Goal: Task Accomplishment & Management: Manage account settings

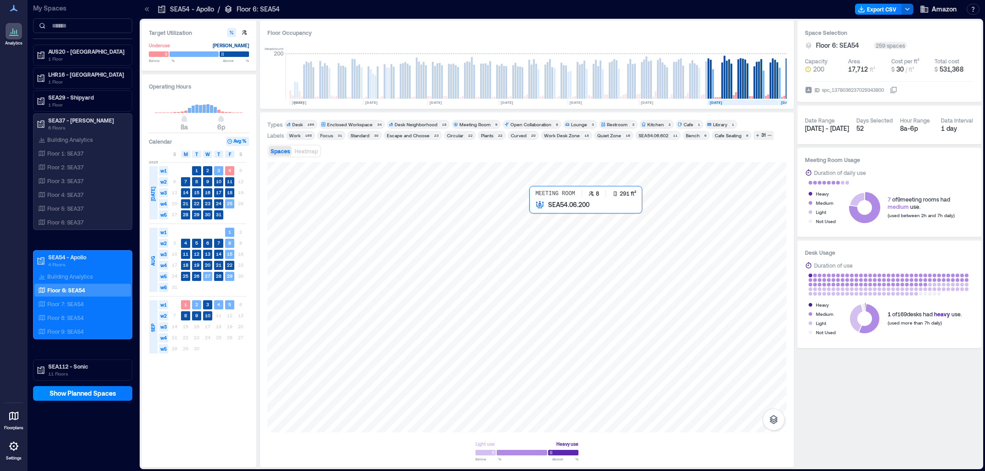
scroll to position [0, 89]
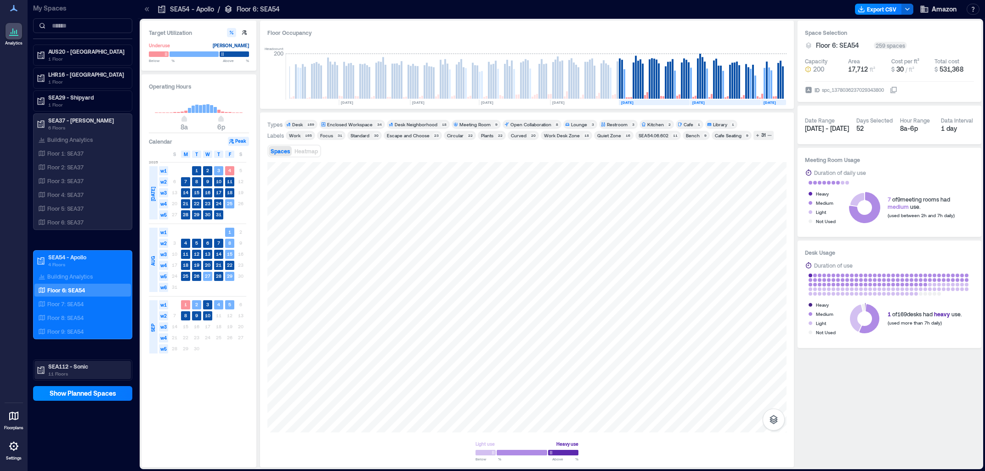
click at [92, 369] on p "SEA112 - Sonic" at bounding box center [86, 366] width 77 height 7
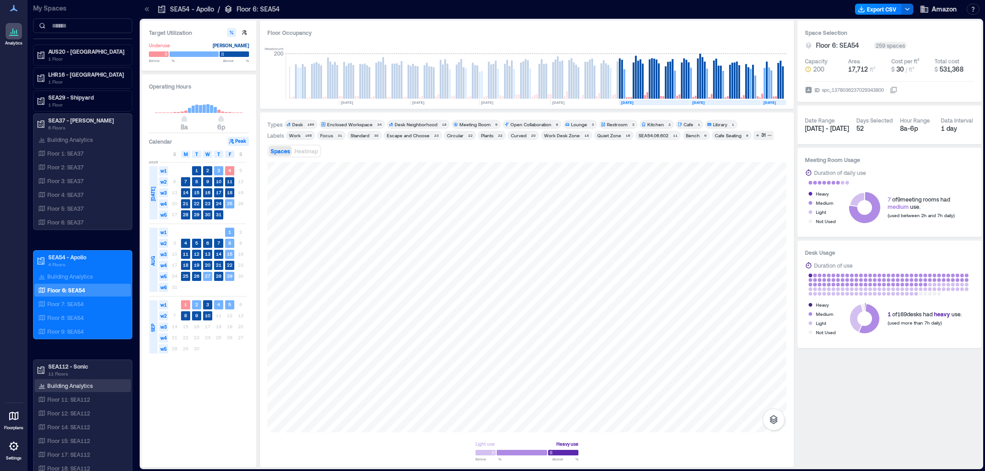
scroll to position [95, 0]
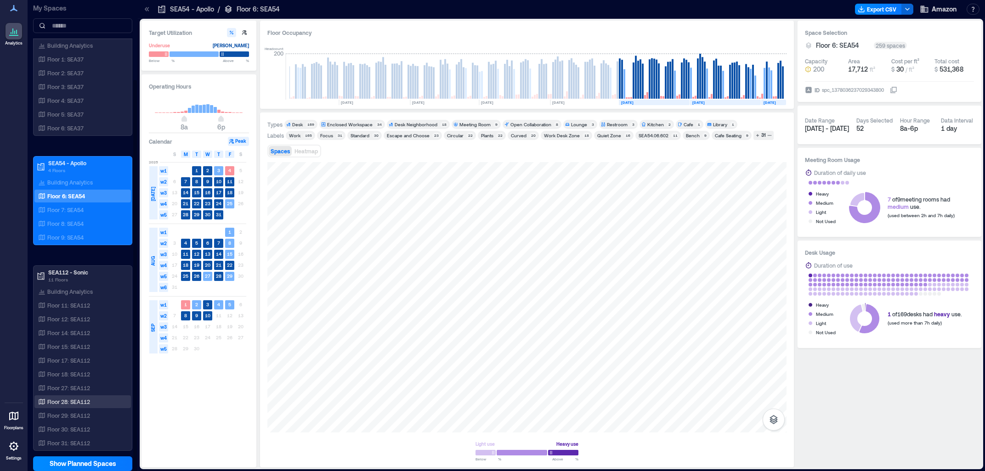
click at [85, 400] on p "Floor 28: SEA112" at bounding box center [68, 401] width 43 height 7
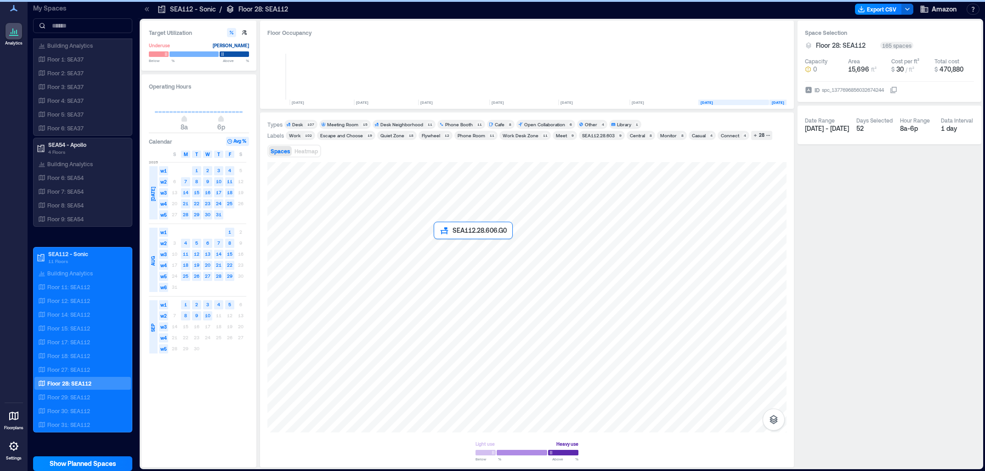
scroll to position [0, 79]
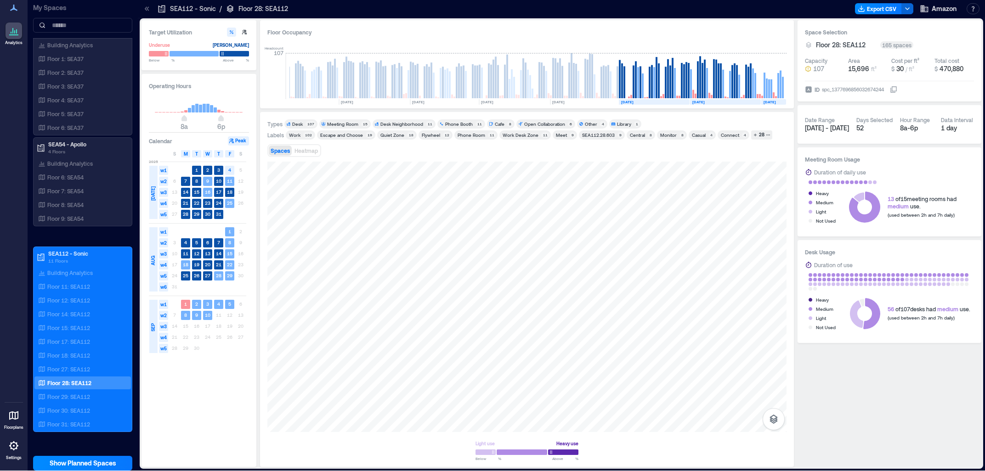
scroll to position [1, 0]
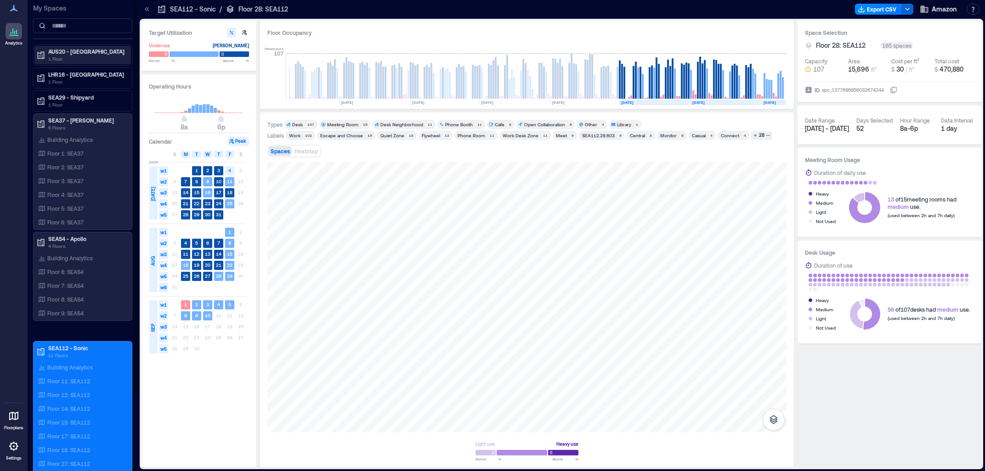
click at [71, 53] on p "AUS20 - [GEOGRAPHIC_DATA]" at bounding box center [86, 51] width 77 height 7
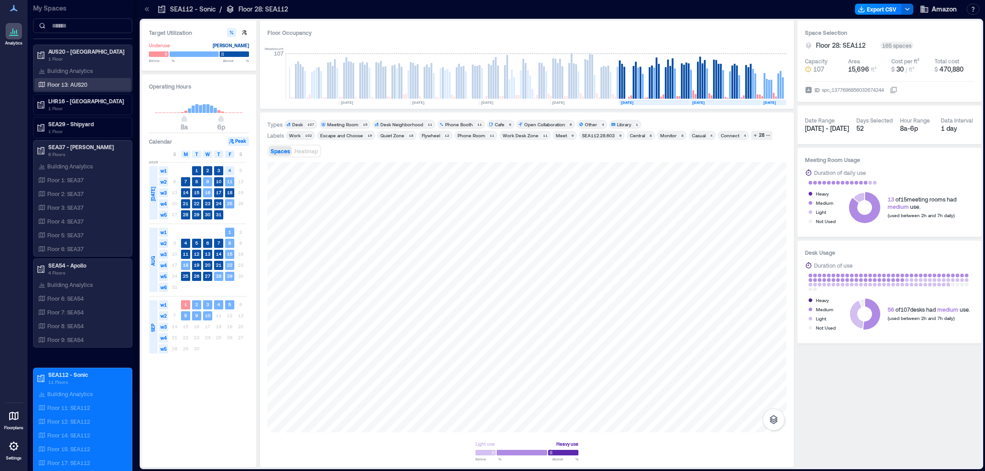
click at [68, 84] on p "Floor 13: AUS20" at bounding box center [67, 84] width 40 height 7
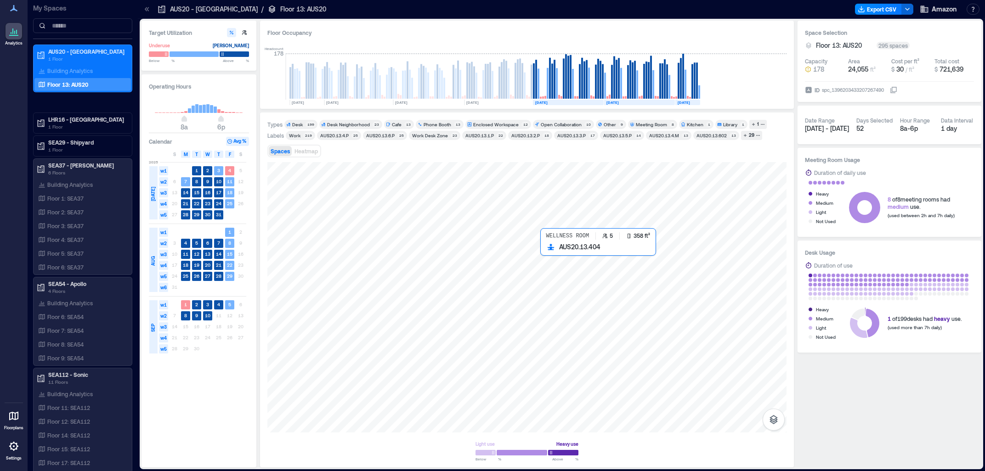
click at [611, 300] on div at bounding box center [526, 297] width 519 height 270
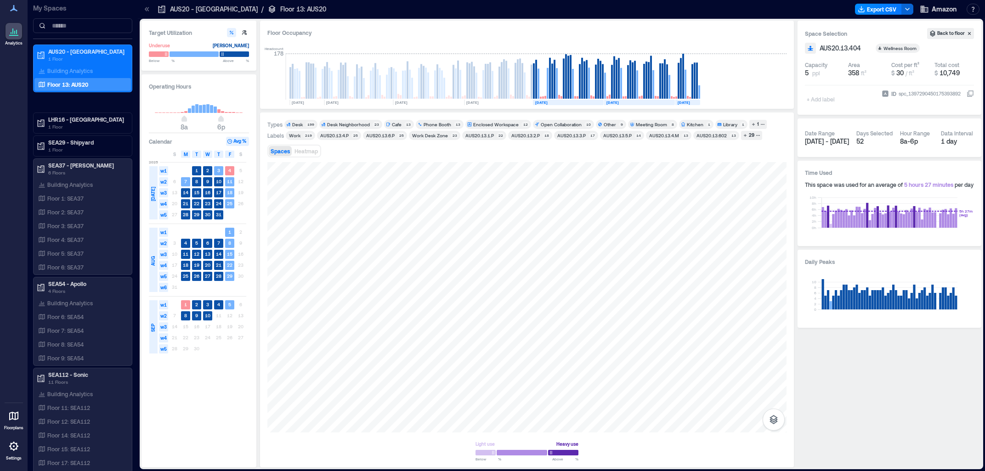
click at [280, 5] on p "Floor 13: AUS20" at bounding box center [303, 9] width 46 height 9
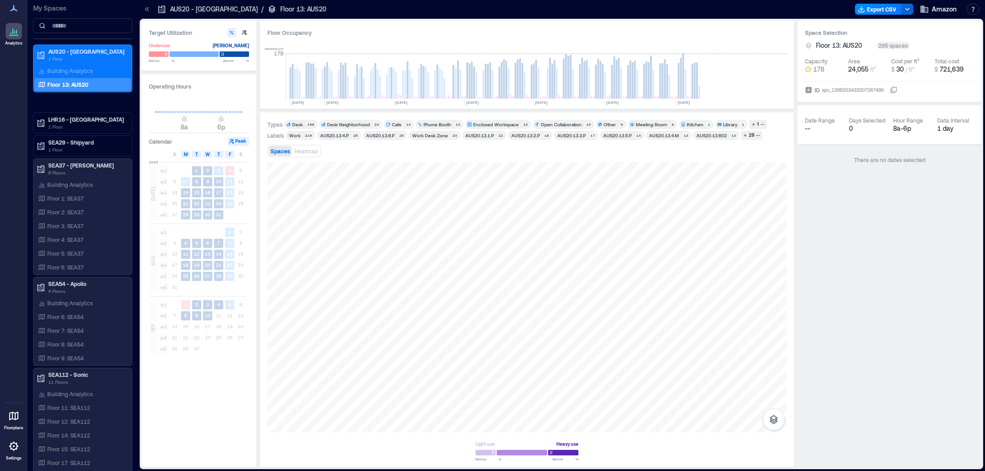
click at [16, 421] on icon at bounding box center [13, 416] width 11 height 11
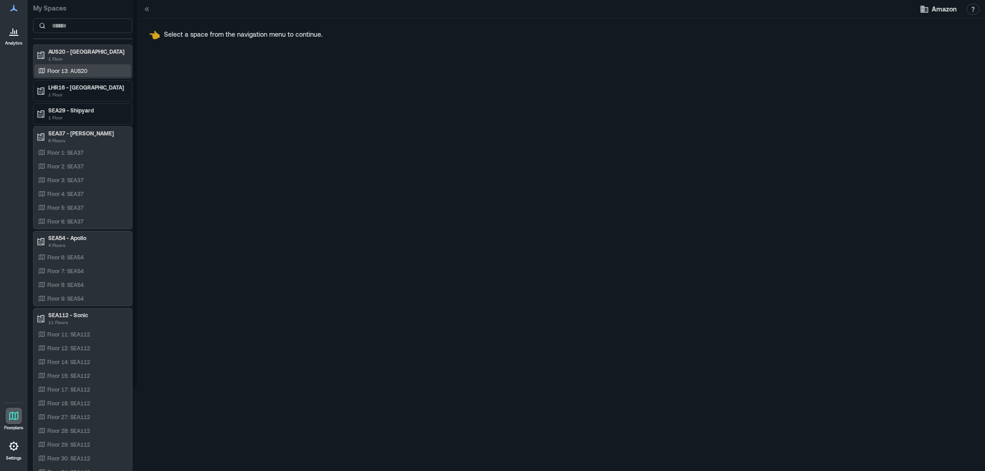
click at [77, 68] on p "Floor 13: AUS20" at bounding box center [67, 70] width 40 height 7
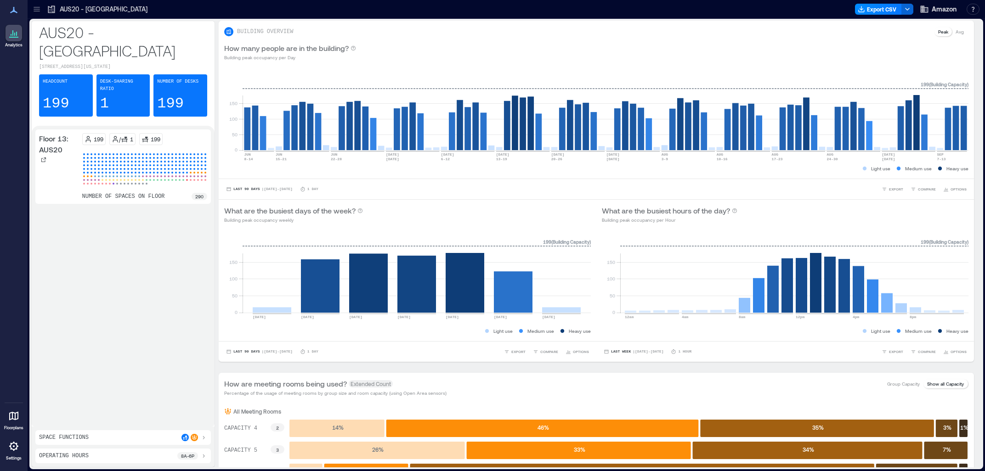
click at [39, 12] on icon at bounding box center [36, 9] width 9 height 9
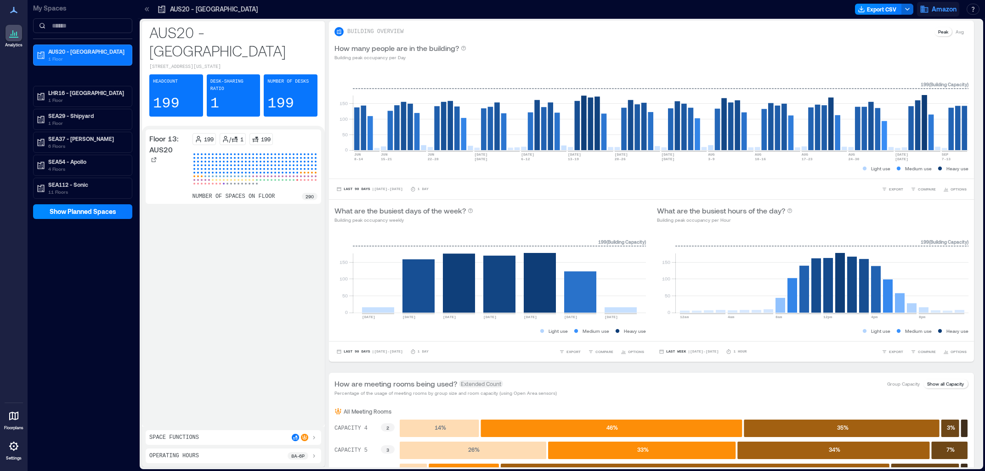
click at [949, 9] on span "Amazon" at bounding box center [943, 9] width 25 height 9
click at [914, 42] on button "Your account" at bounding box center [890, 46] width 132 height 15
click at [152, 158] on icon at bounding box center [154, 160] width 5 height 5
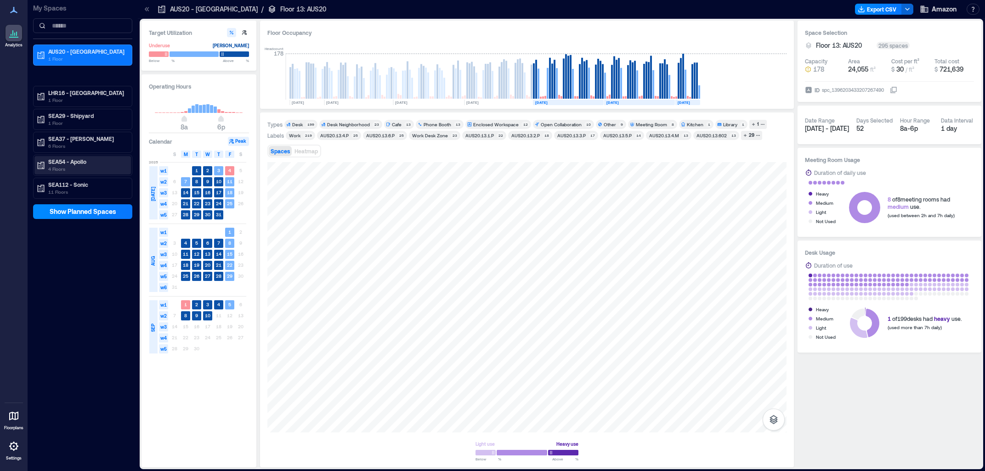
click at [82, 168] on p "4 Floors" at bounding box center [86, 168] width 77 height 7
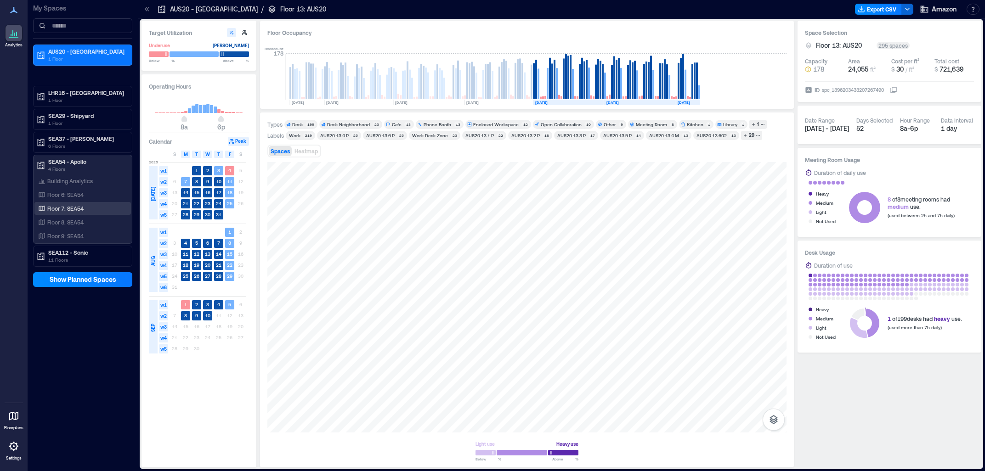
click at [80, 208] on p "Floor 7: SEA54" at bounding box center [65, 208] width 36 height 7
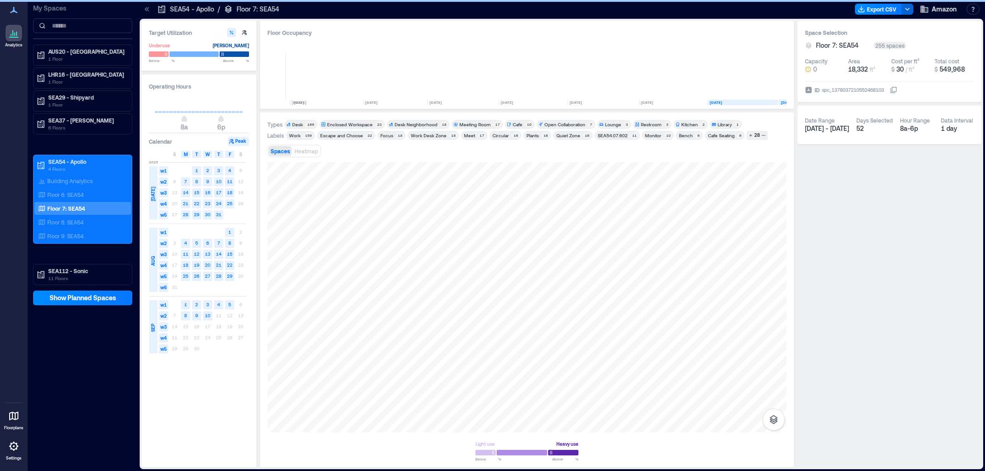
scroll to position [0, 89]
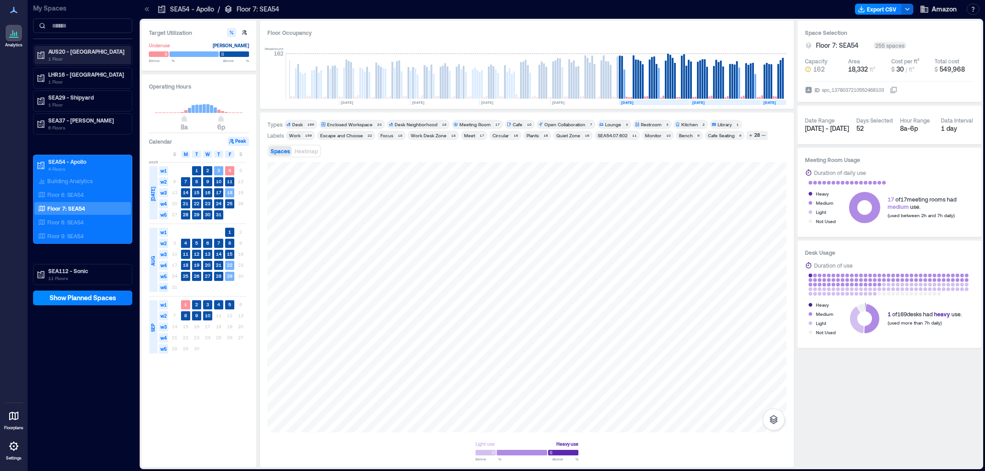
click at [90, 53] on p "AUS20 - [GEOGRAPHIC_DATA]" at bounding box center [86, 51] width 77 height 7
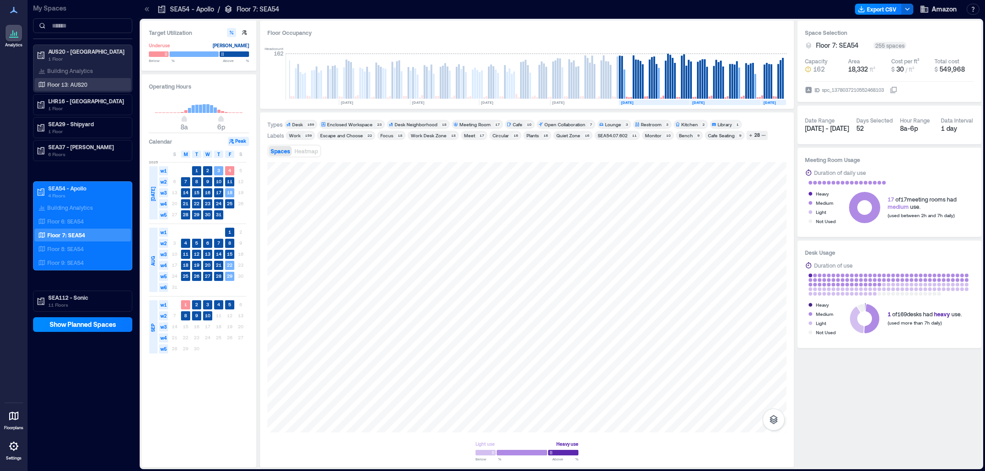
click at [75, 84] on p "Floor 13: AUS20" at bounding box center [67, 84] width 40 height 7
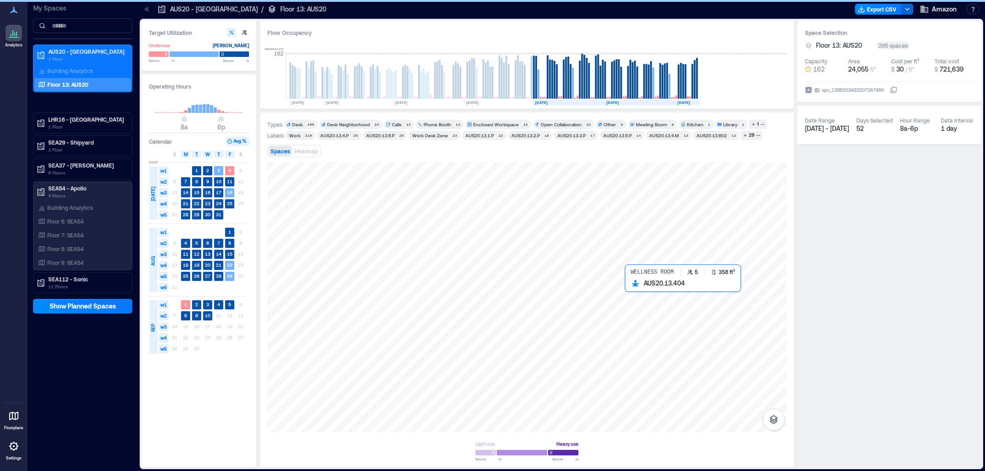
click at [643, 297] on div at bounding box center [526, 297] width 519 height 270
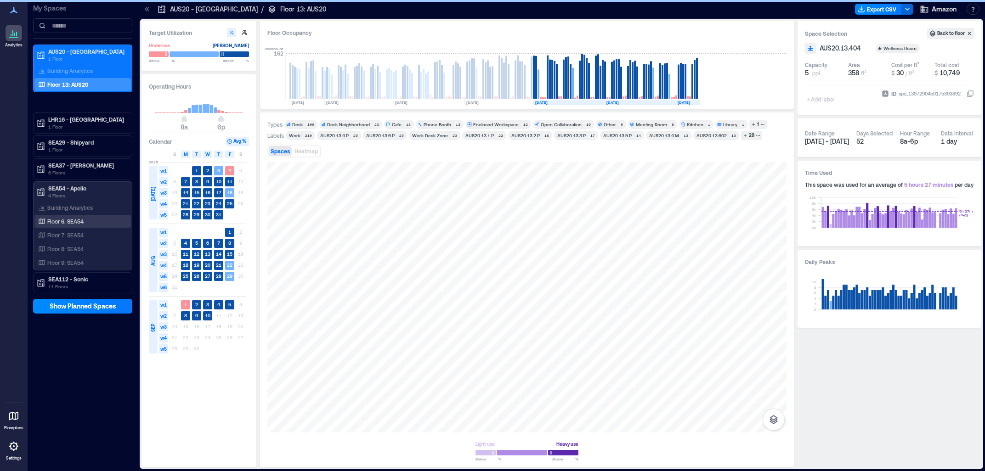
click at [74, 225] on p "Floor 6: SEA54" at bounding box center [65, 221] width 36 height 7
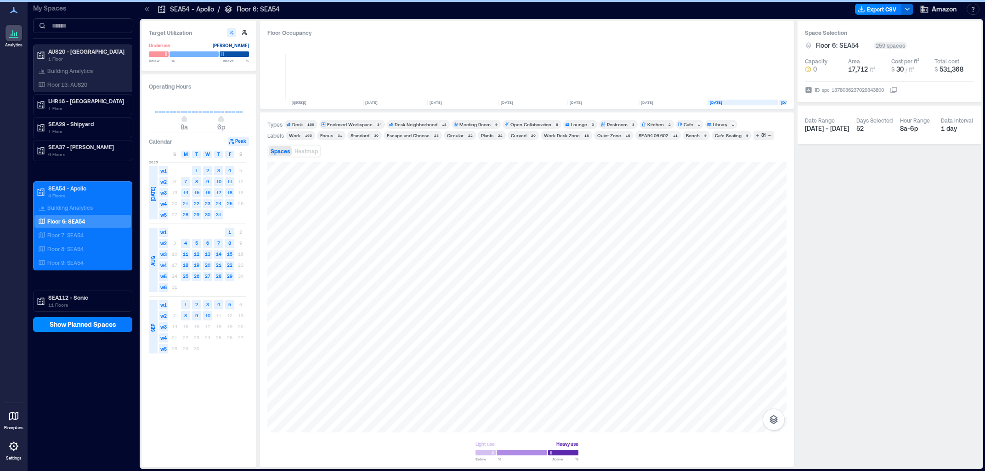
scroll to position [0, 89]
click at [603, 192] on div at bounding box center [526, 297] width 519 height 270
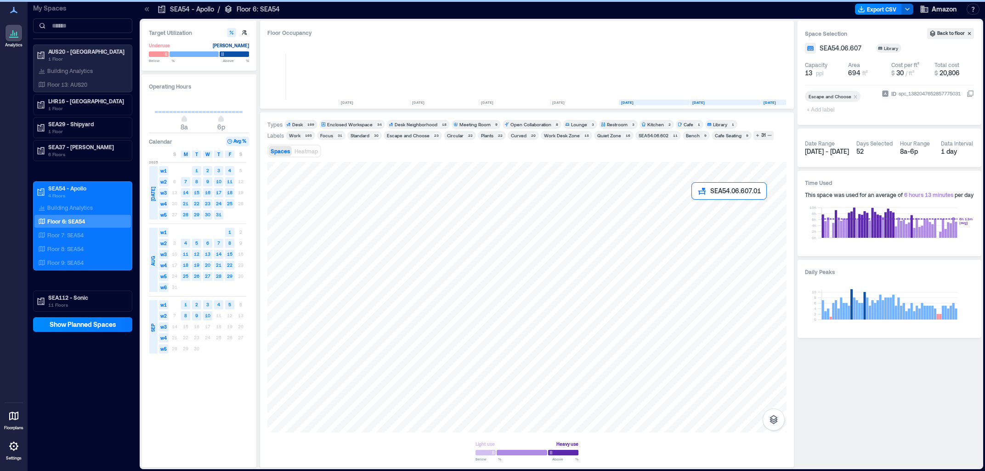
click at [699, 207] on div at bounding box center [526, 297] width 519 height 270
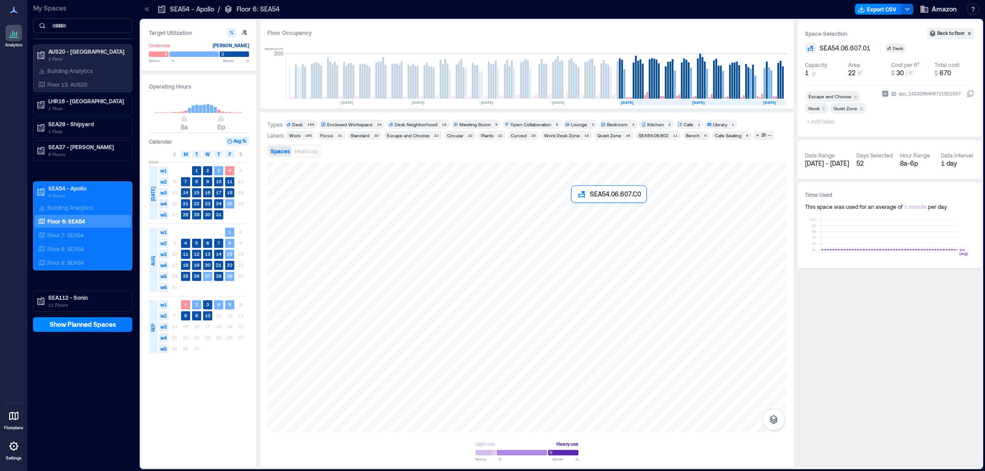
click at [588, 210] on div at bounding box center [526, 297] width 519 height 270
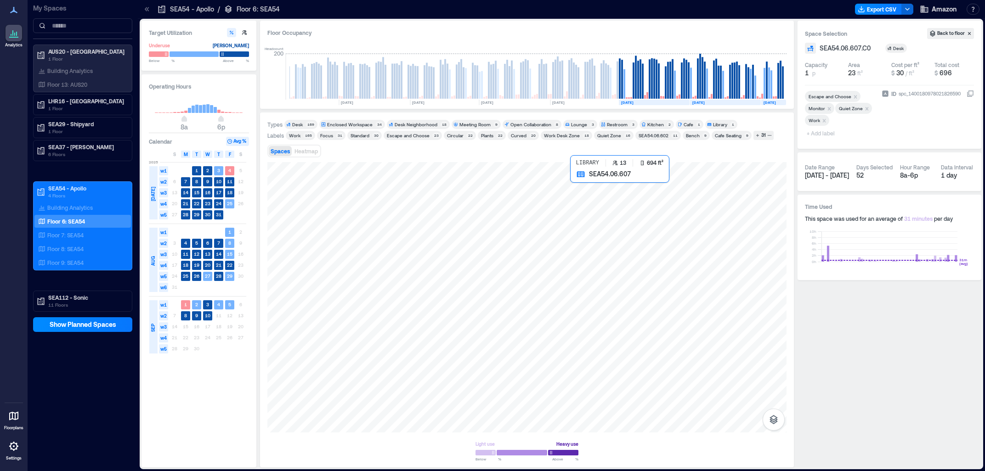
click at [617, 203] on div at bounding box center [526, 297] width 519 height 270
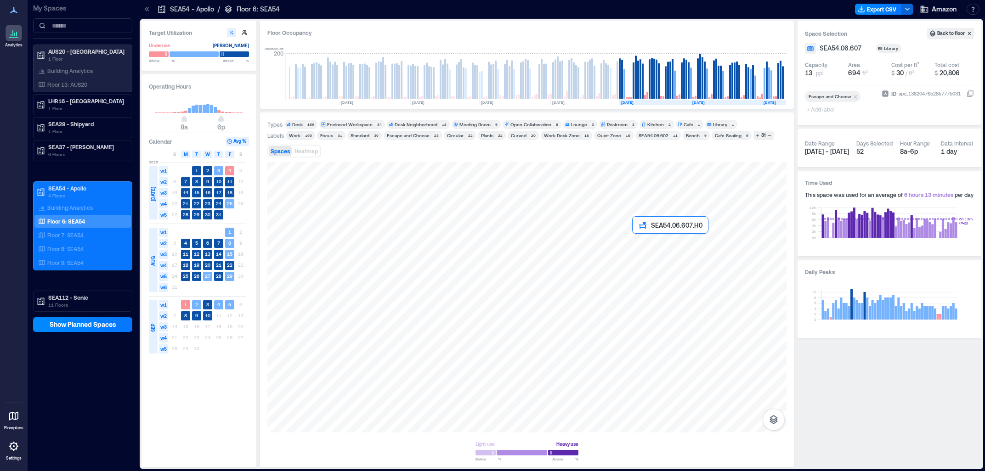
click at [637, 239] on div at bounding box center [526, 297] width 519 height 270
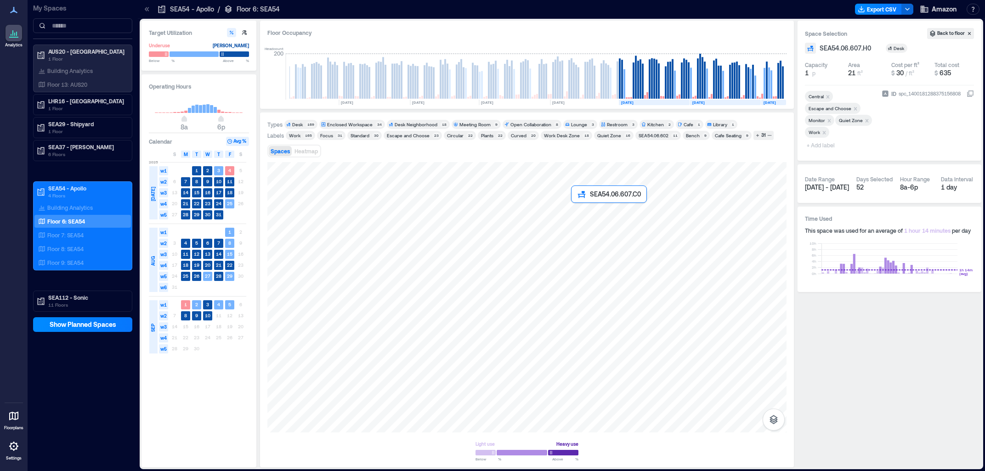
click at [575, 212] on div at bounding box center [526, 297] width 519 height 270
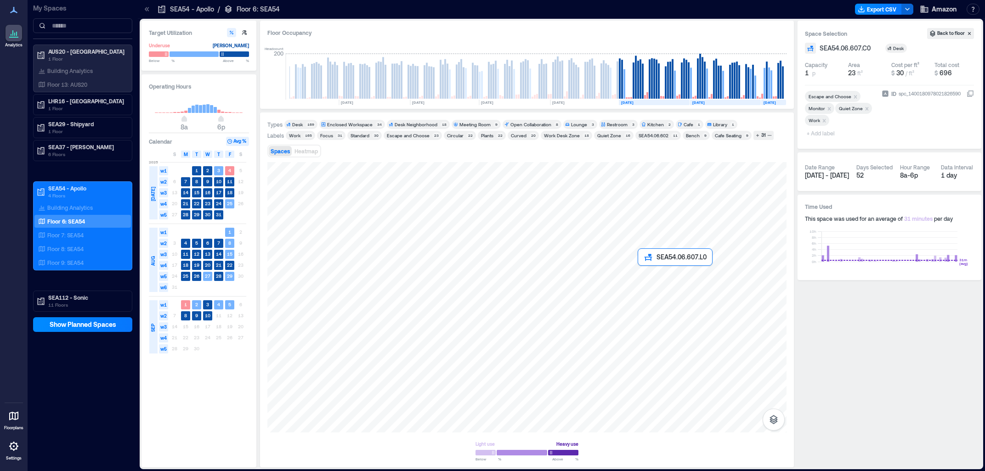
click at [642, 279] on div at bounding box center [526, 297] width 519 height 270
click at [704, 225] on div at bounding box center [526, 297] width 519 height 270
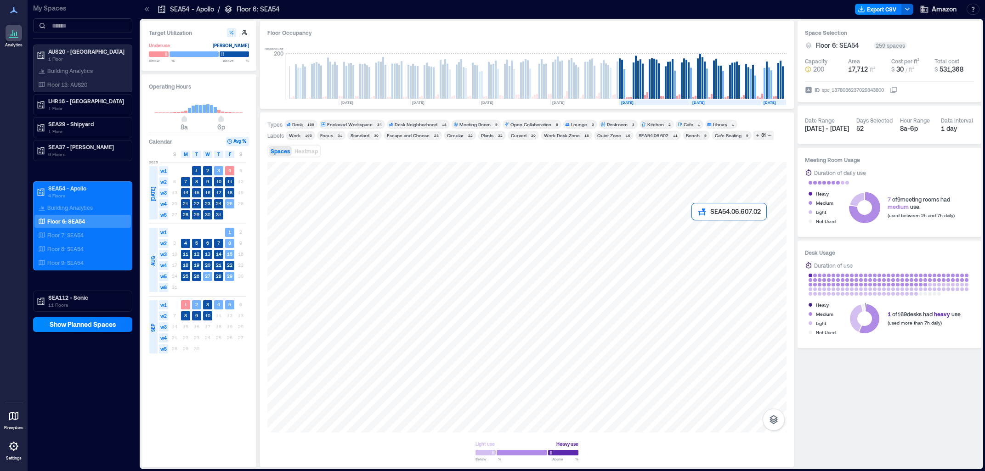
click at [710, 230] on div at bounding box center [526, 297] width 519 height 270
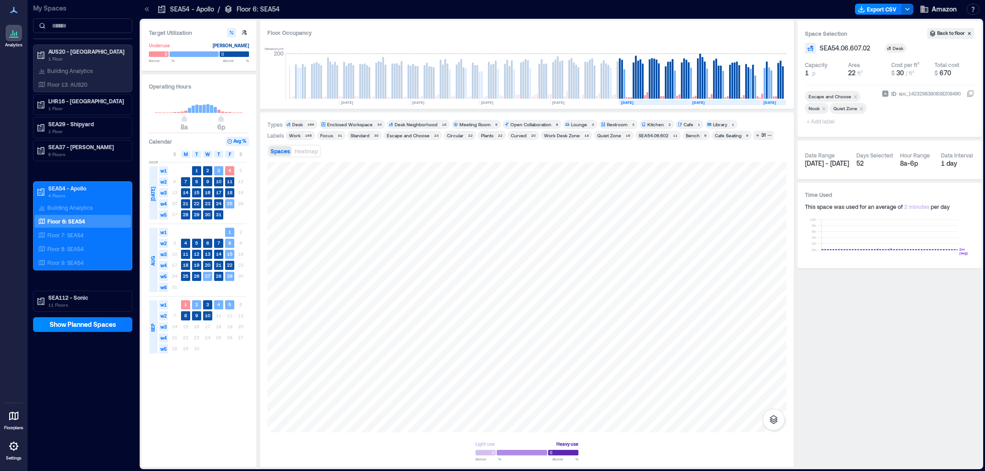
click at [901, 352] on div "Space Selection Back to floor SEA54.06.607.02 Desk Capacity 1 p Area 22 ft² Cos…" at bounding box center [889, 244] width 184 height 447
click at [91, 83] on div "Floor 13: AUS20" at bounding box center [80, 84] width 89 height 9
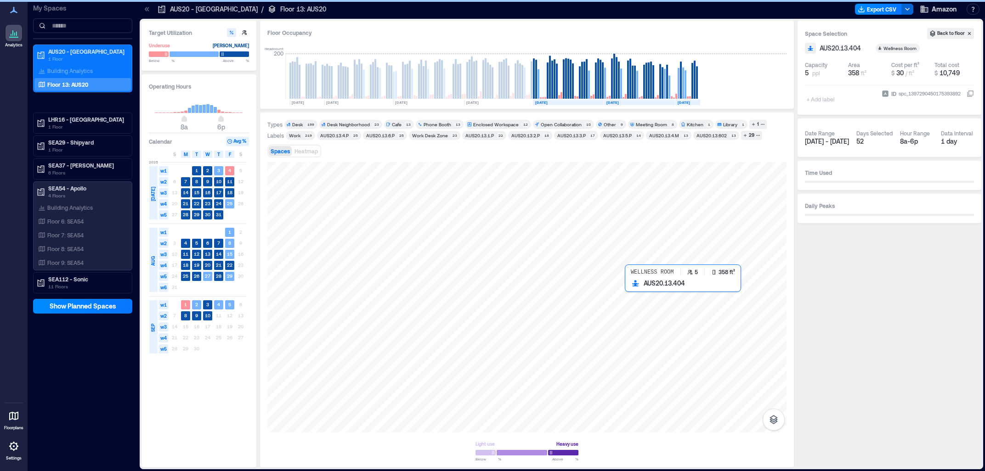
click at [645, 296] on div at bounding box center [526, 297] width 519 height 270
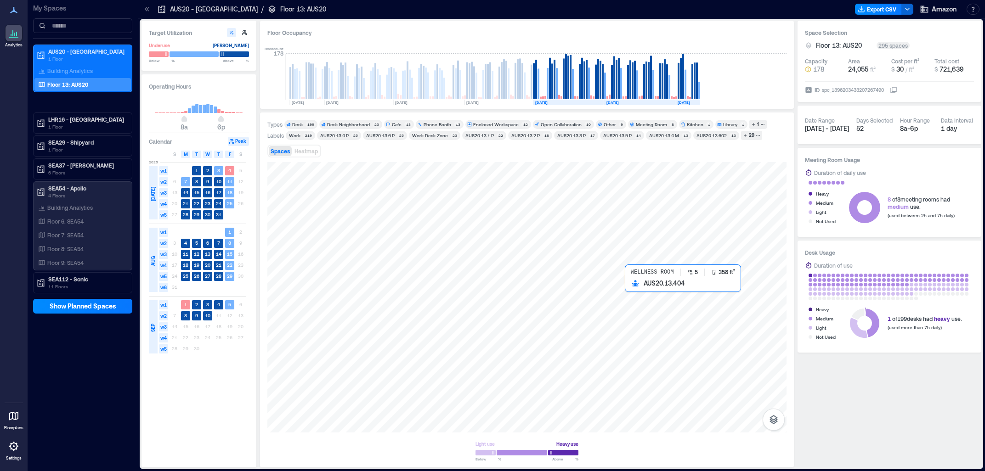
click at [645, 296] on div at bounding box center [526, 297] width 519 height 270
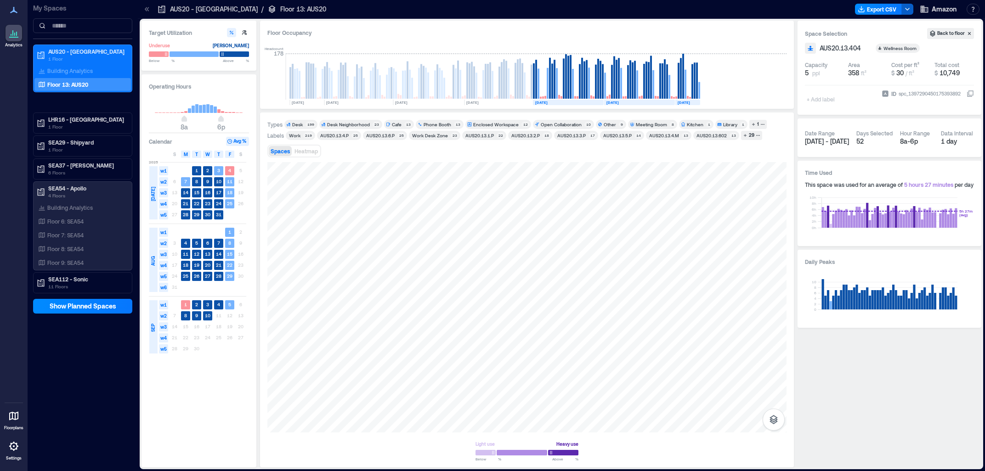
click at [905, 8] on icon "button" at bounding box center [906, 9] width 7 height 7
click at [889, 27] on icon "button" at bounding box center [889, 25] width 5 height 5
click at [883, 9] on button "Export CSV" at bounding box center [878, 9] width 47 height 11
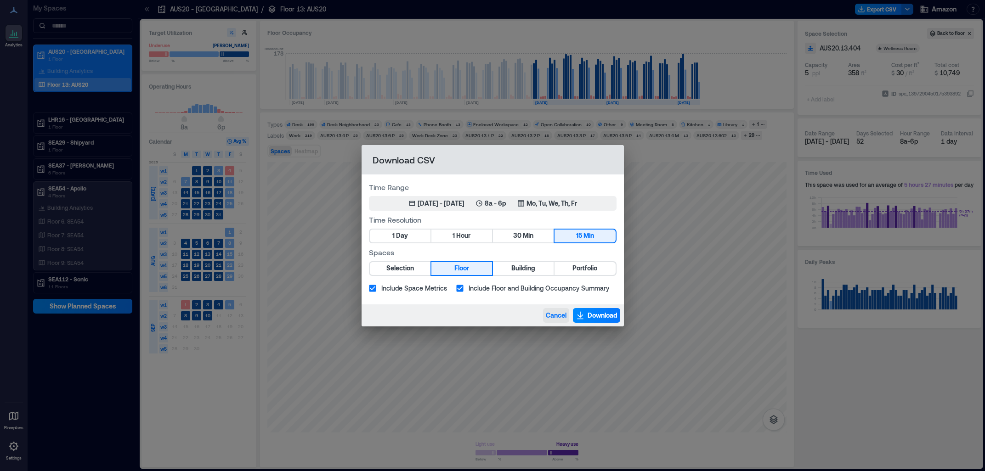
click at [551, 311] on button "Cancel" at bounding box center [556, 315] width 26 height 15
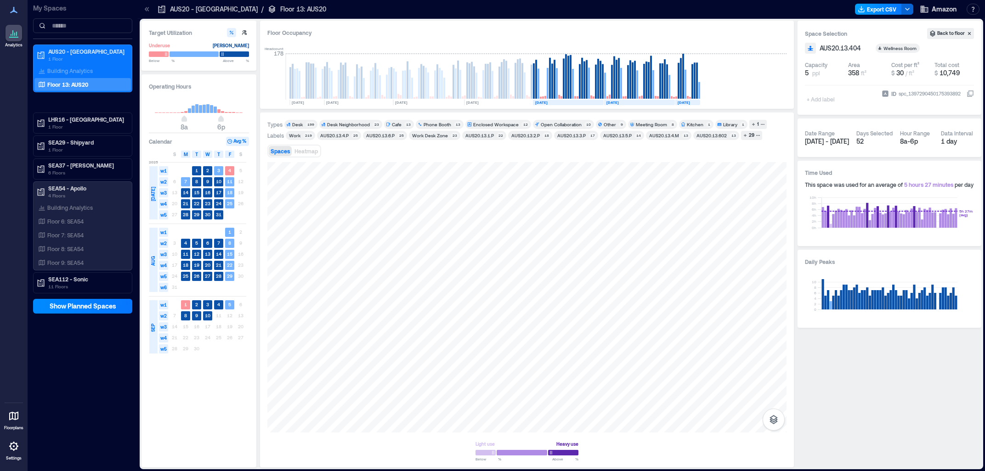
click at [883, 11] on button "Export CSV" at bounding box center [878, 9] width 47 height 11
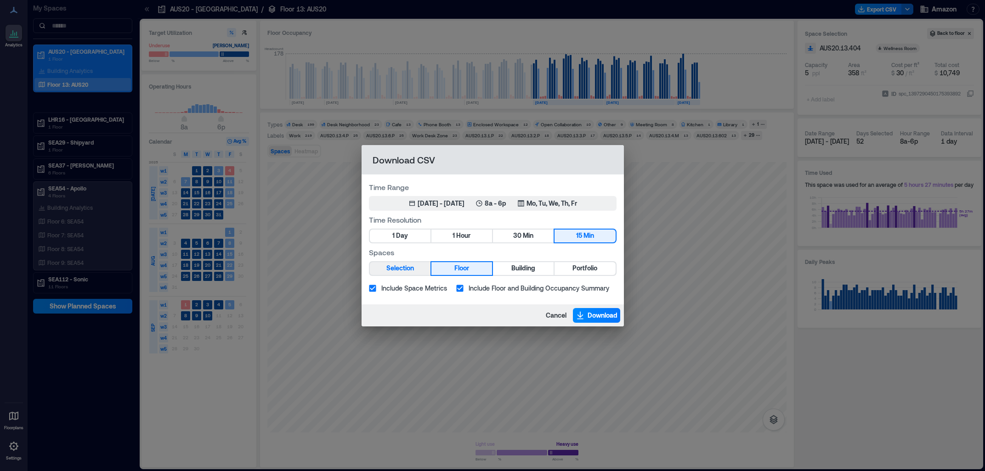
click at [417, 269] on button "Selection" at bounding box center [400, 268] width 61 height 13
click at [599, 314] on span "Download" at bounding box center [602, 315] width 30 height 9
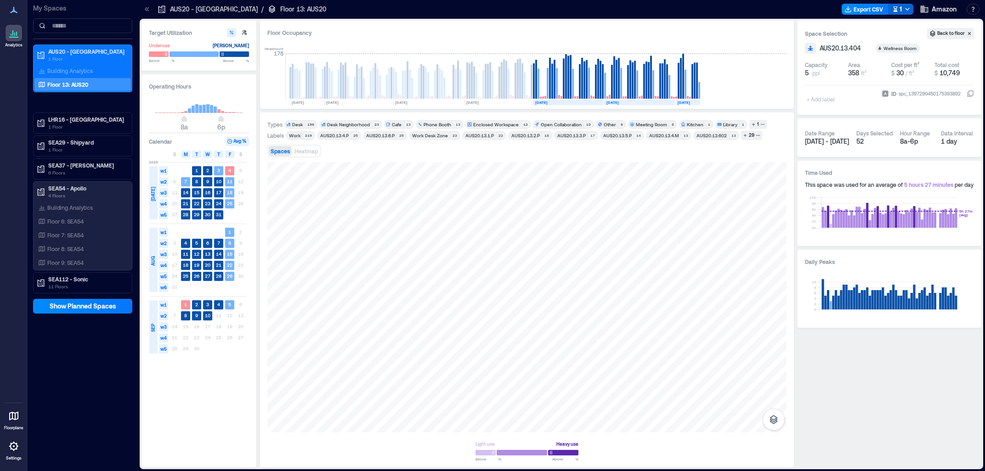
click at [901, 3] on div "Export CSV 1 Amazon Resources API Documentation Help Center Contact Talk to our…" at bounding box center [911, 9] width 141 height 15
click at [902, 8] on button "1" at bounding box center [900, 9] width 25 height 11
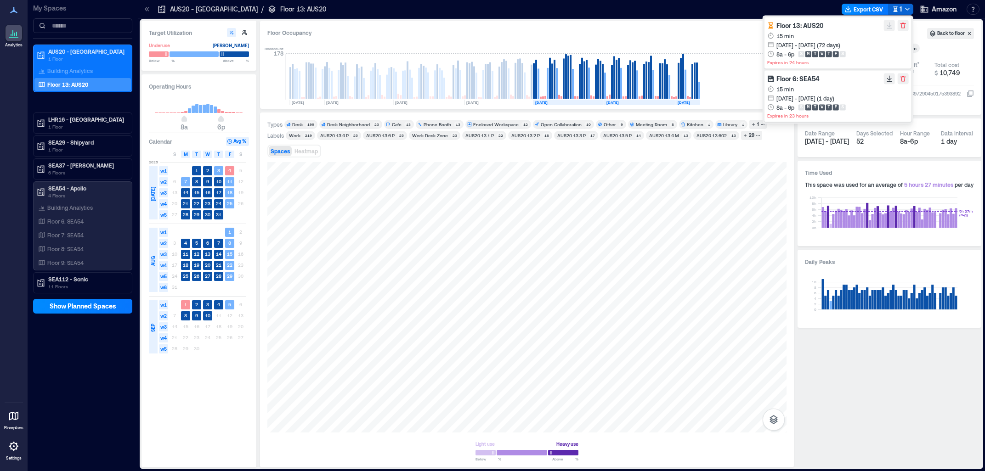
click at [734, 161] on div "Types Desk 199 Desk Neighborhood 23 Cafe 13 Phone Booth 13 Enclosed Workspace 1…" at bounding box center [526, 290] width 519 height 340
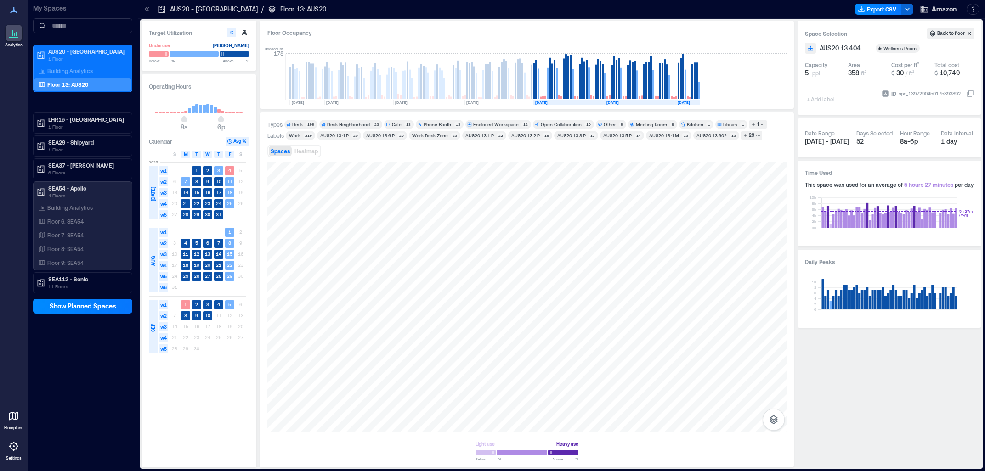
click at [766, 1] on div "AUS20 - Austin / Floor 13: AUS20 Export CSV Amazon Resources API Documentation …" at bounding box center [561, 9] width 847 height 19
click at [90, 281] on p "SEA112 - Sonic" at bounding box center [86, 279] width 77 height 7
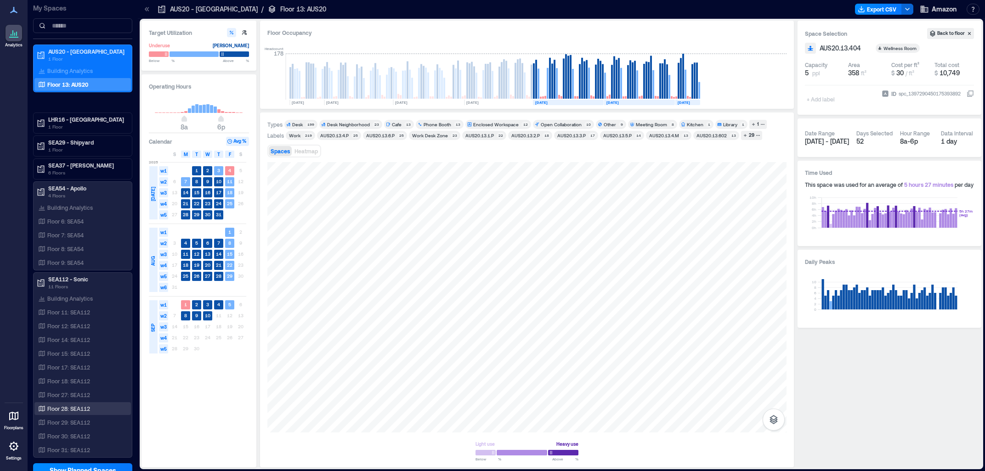
click at [65, 411] on p "Floor 28: SEA112" at bounding box center [68, 408] width 43 height 7
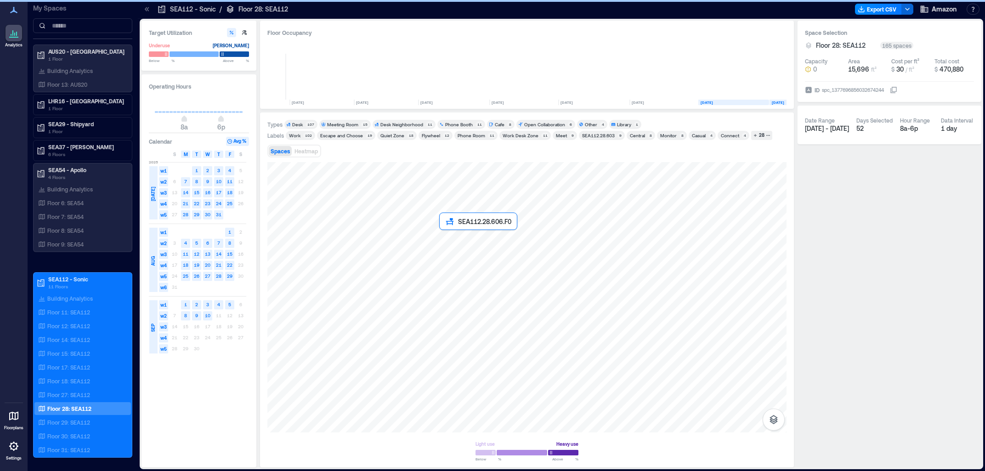
scroll to position [0, 79]
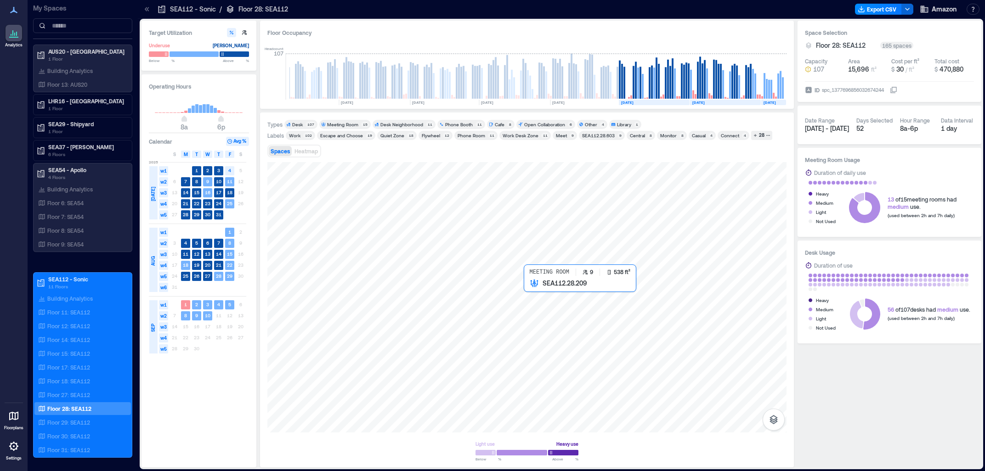
click at [560, 318] on div at bounding box center [526, 297] width 519 height 270
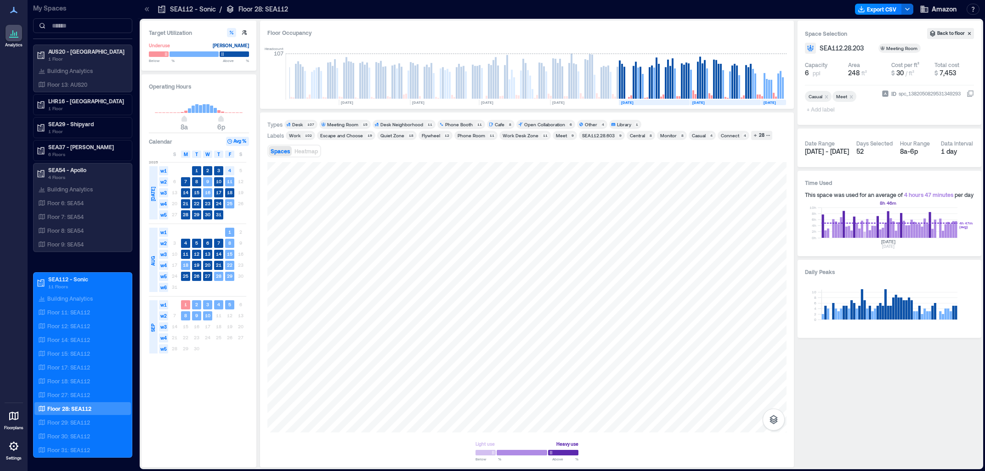
click at [888, 229] on rect at bounding box center [889, 223] width 136 height 30
drag, startPoint x: 220, startPoint y: 120, endPoint x: 229, endPoint y: 119, distance: 8.3
click at [229, 119] on span "8p" at bounding box center [228, 120] width 6 height 4
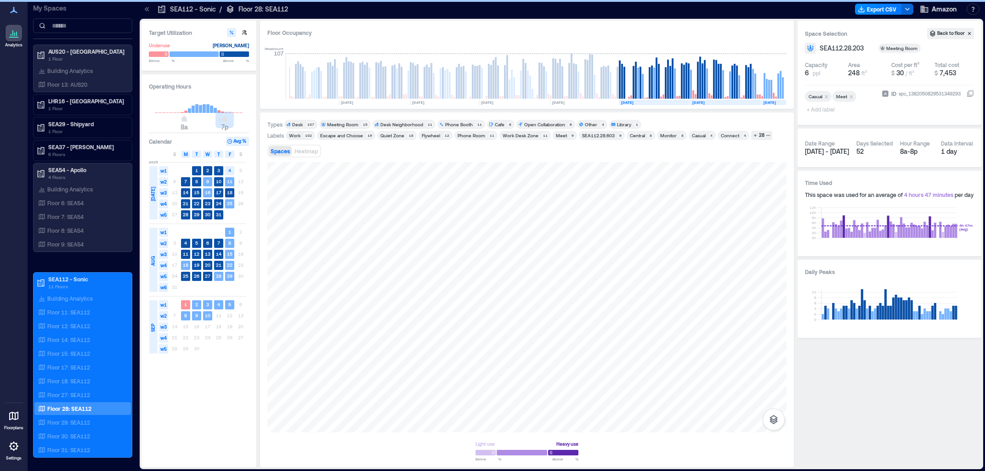
type input "**"
drag, startPoint x: 226, startPoint y: 118, endPoint x: 220, endPoint y: 123, distance: 7.6
click at [220, 123] on span "8a 6p" at bounding box center [199, 120] width 88 height 14
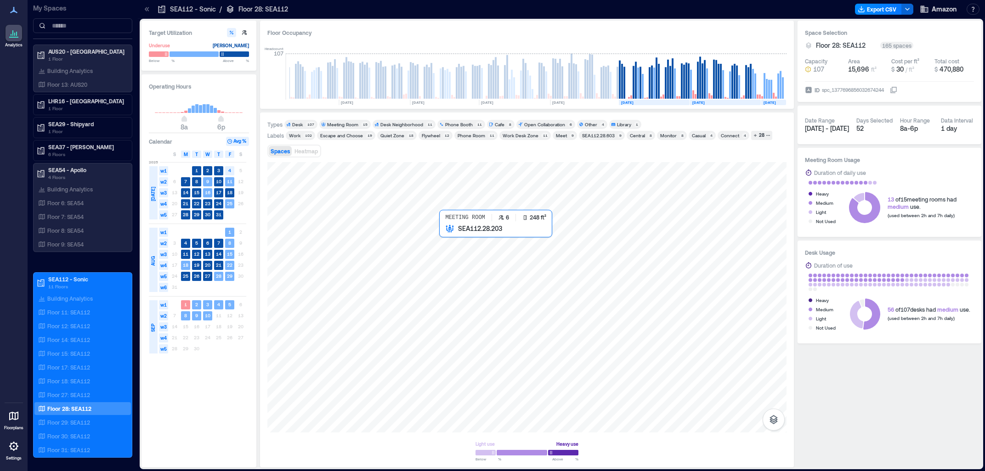
click at [459, 248] on div at bounding box center [526, 297] width 519 height 270
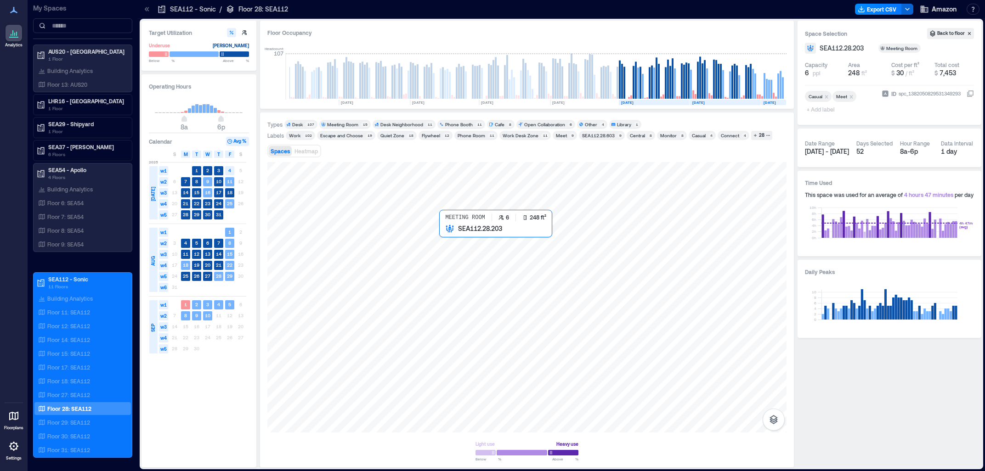
click at [445, 248] on div at bounding box center [526, 297] width 519 height 270
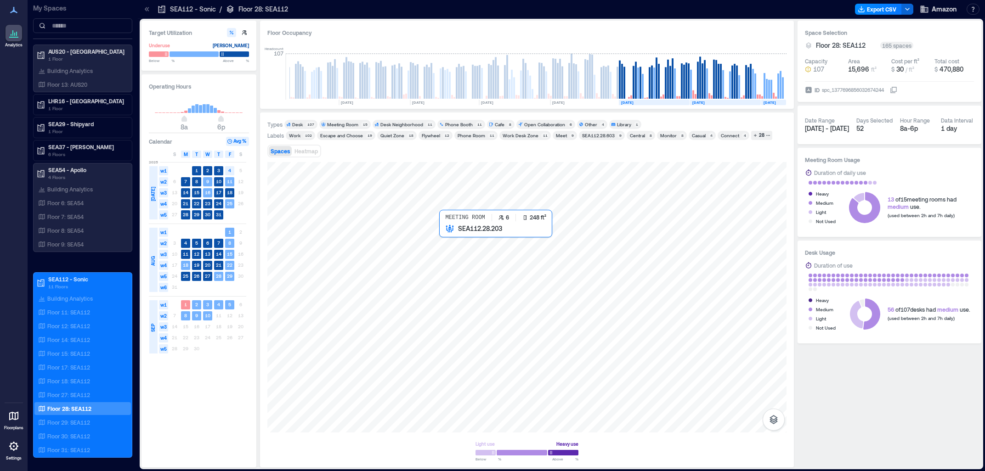
click at [451, 258] on div at bounding box center [526, 297] width 519 height 270
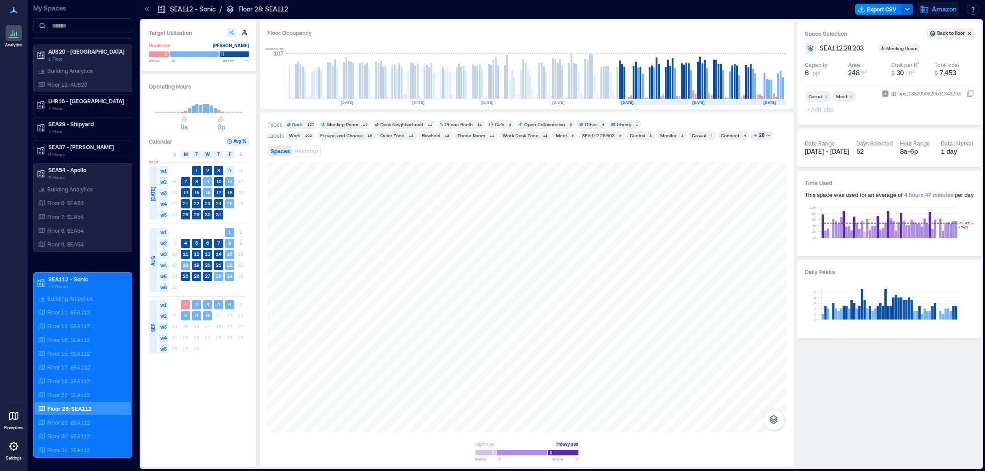
click at [948, 10] on span "Amazon" at bounding box center [943, 9] width 25 height 9
click at [909, 47] on button "Your account" at bounding box center [890, 46] width 132 height 15
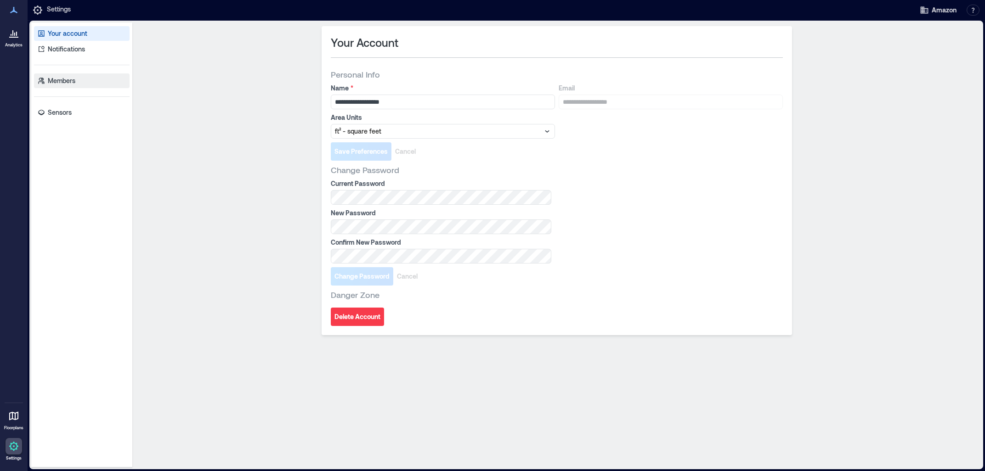
click at [57, 85] on link "Members" at bounding box center [82, 80] width 96 height 15
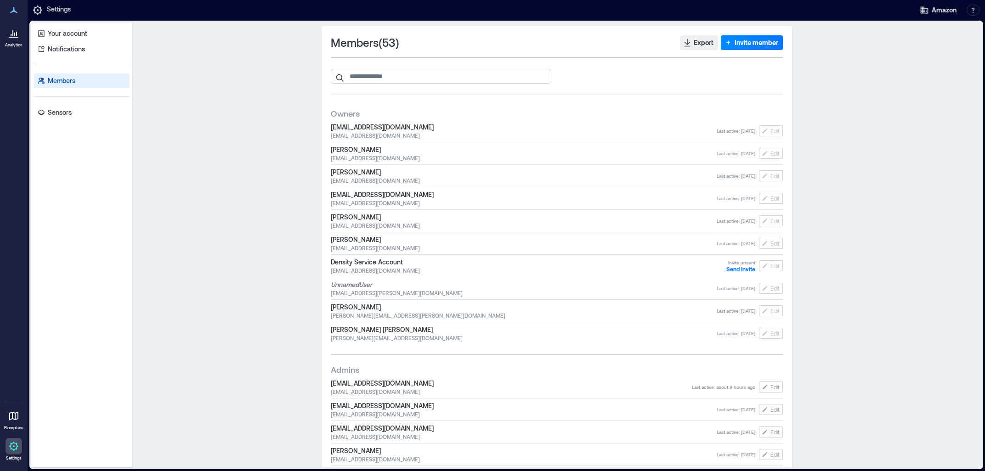
click at [375, 82] on input "search" at bounding box center [441, 76] width 220 height 15
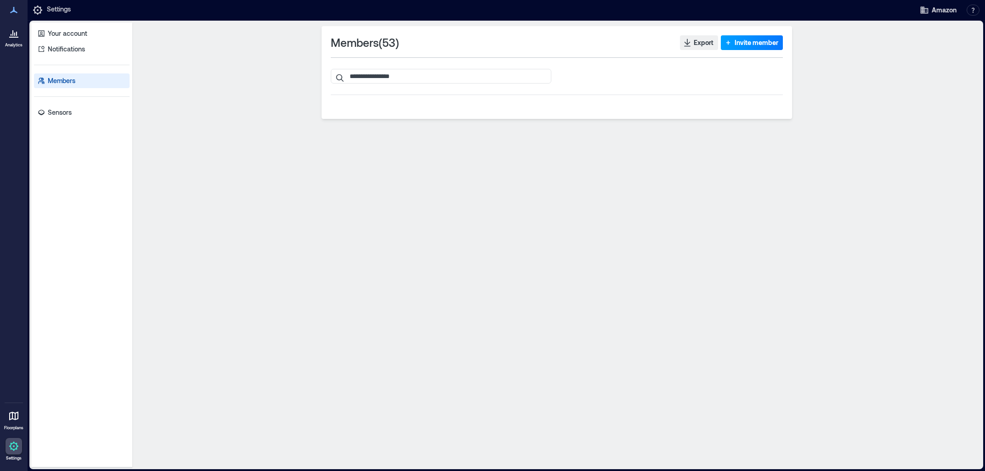
type input "**********"
click at [752, 39] on span "Invite member" at bounding box center [756, 42] width 44 height 9
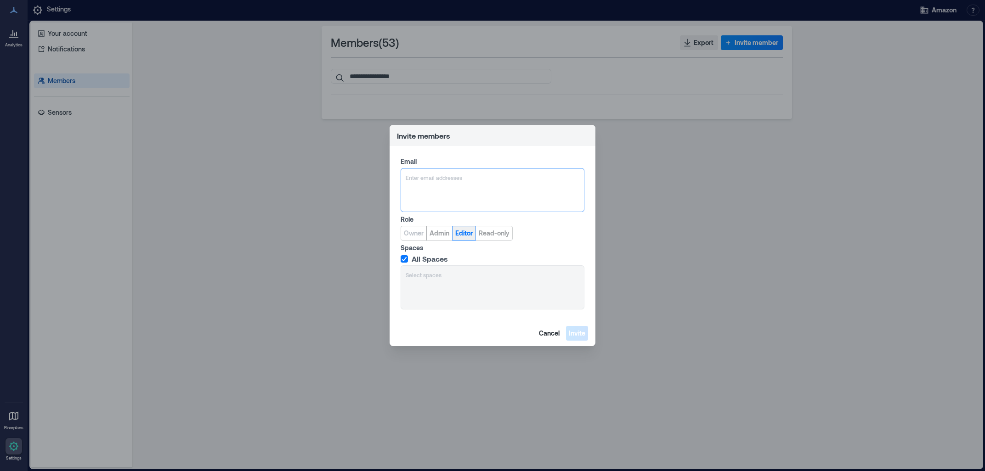
click at [470, 235] on span "Editor" at bounding box center [463, 233] width 17 height 9
click at [440, 179] on div at bounding box center [493, 177] width 174 height 9
click at [422, 175] on div at bounding box center [493, 177] width 174 height 9
type input "**********"
click at [440, 217] on span "[EMAIL_ADDRESS][DOMAIN_NAME]" at bounding box center [461, 221] width 81 height 11
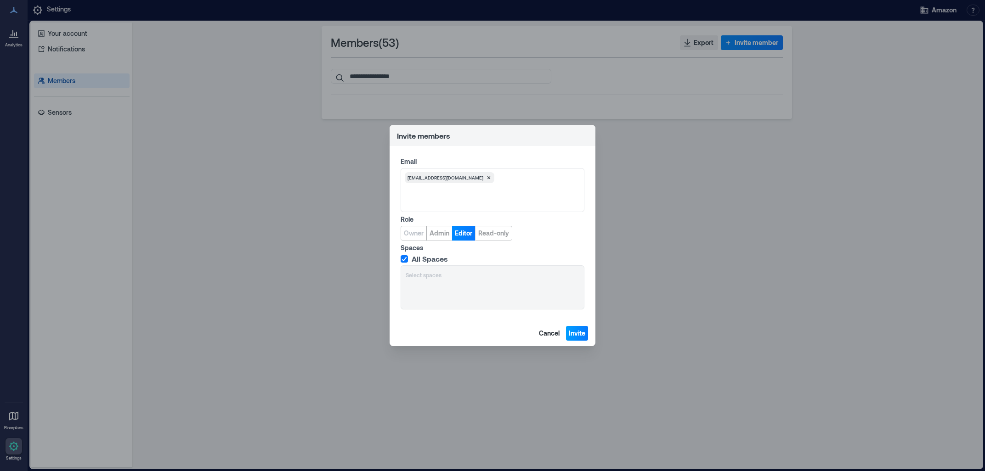
click at [578, 332] on span "Invite" at bounding box center [577, 333] width 17 height 9
